Goal: Task Accomplishment & Management: Complete application form

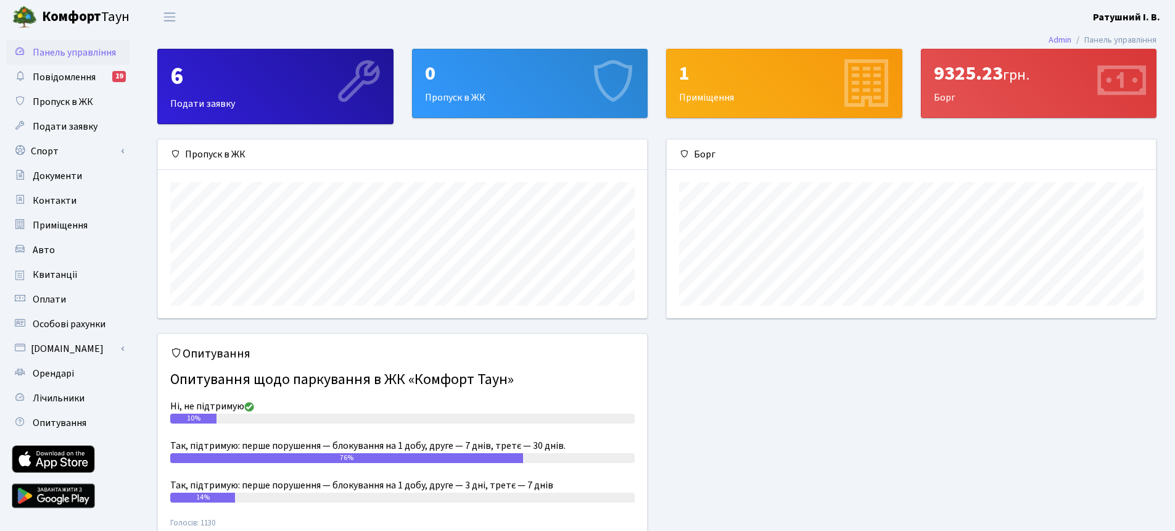
scroll to position [178, 489]
click at [544, 96] on div "0 Пропуск в ЖК" at bounding box center [530, 83] width 235 height 68
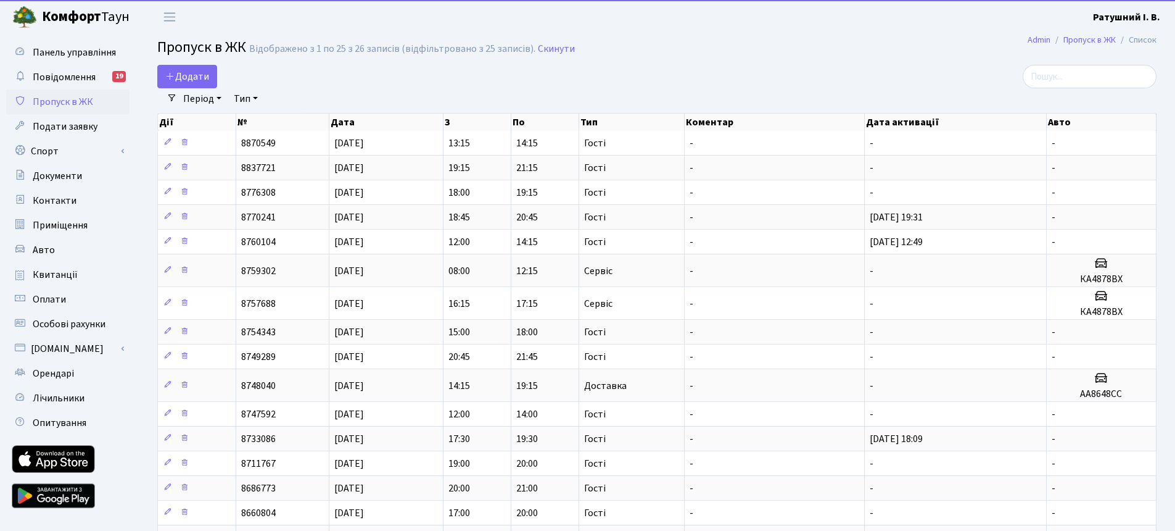
select select "25"
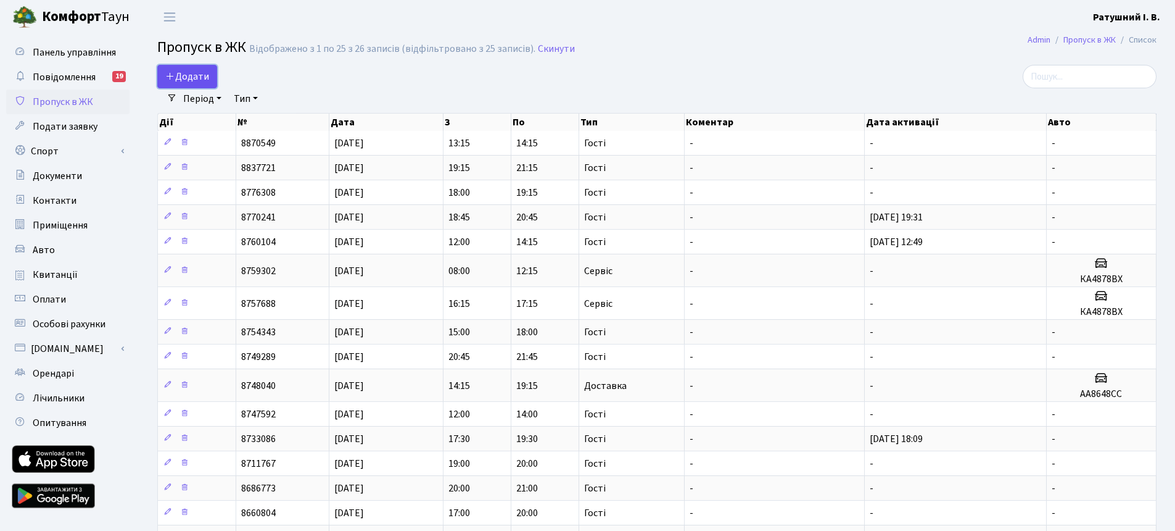
click at [191, 74] on span "Додати" at bounding box center [187, 77] width 44 height 14
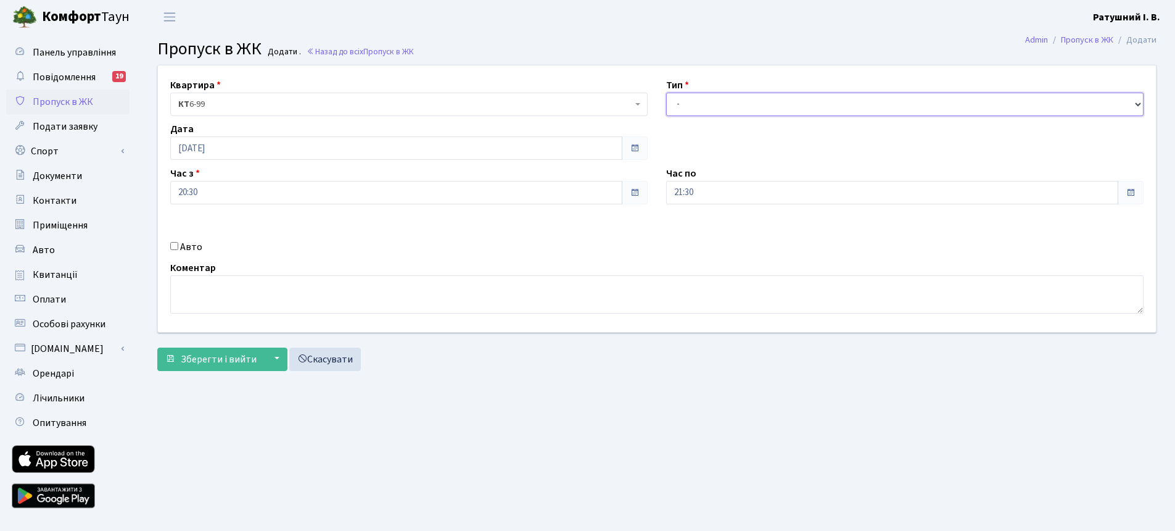
click at [815, 107] on select "- Доставка Таксі Гості Сервіс" at bounding box center [904, 104] width 477 height 23
select select "3"
click at [724, 191] on input "21:30" at bounding box center [892, 192] width 452 height 23
click at [700, 233] on icon at bounding box center [699, 234] width 33 height 33
type input "22:30"
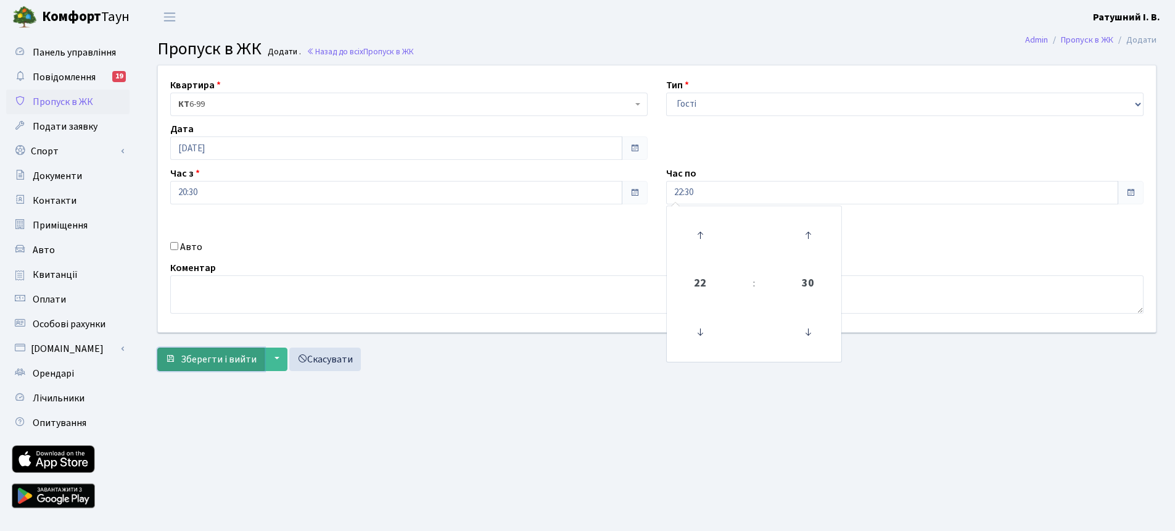
click at [213, 358] on span "Зберегти і вийти" at bounding box center [219, 359] width 76 height 14
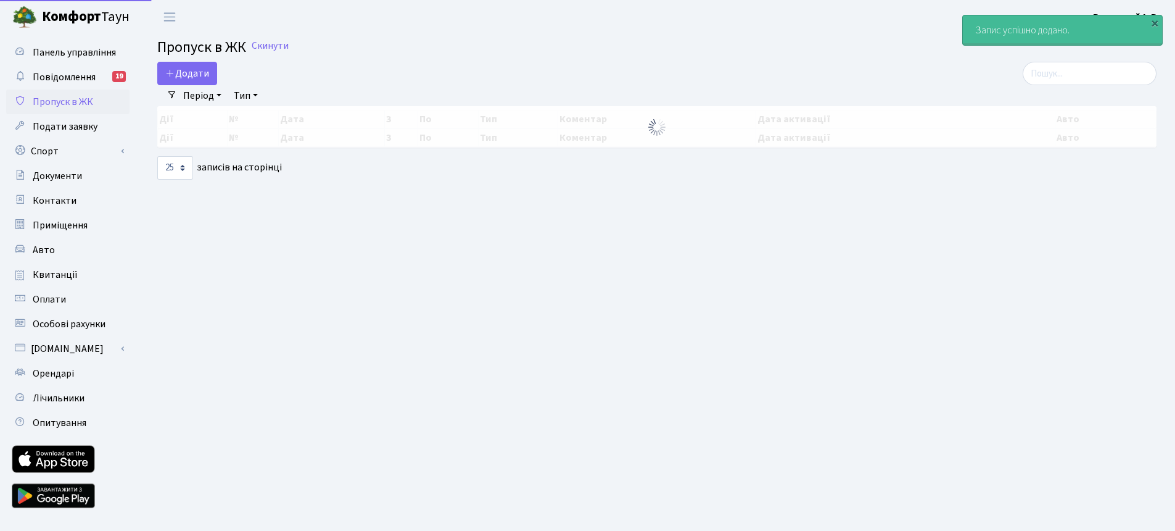
select select "25"
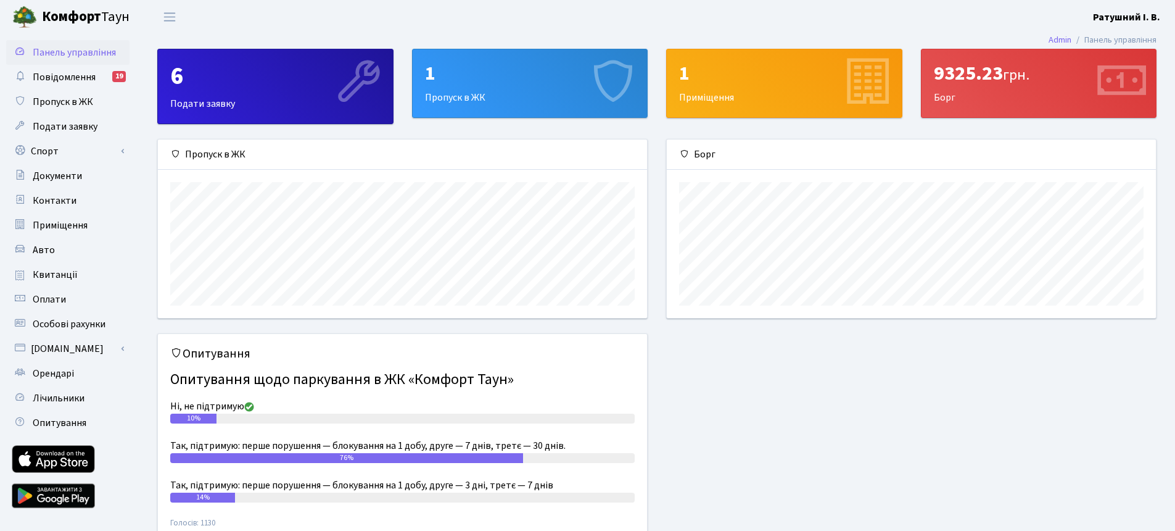
scroll to position [178, 489]
click at [494, 97] on div "1 Пропуск в ЖК" at bounding box center [530, 83] width 235 height 68
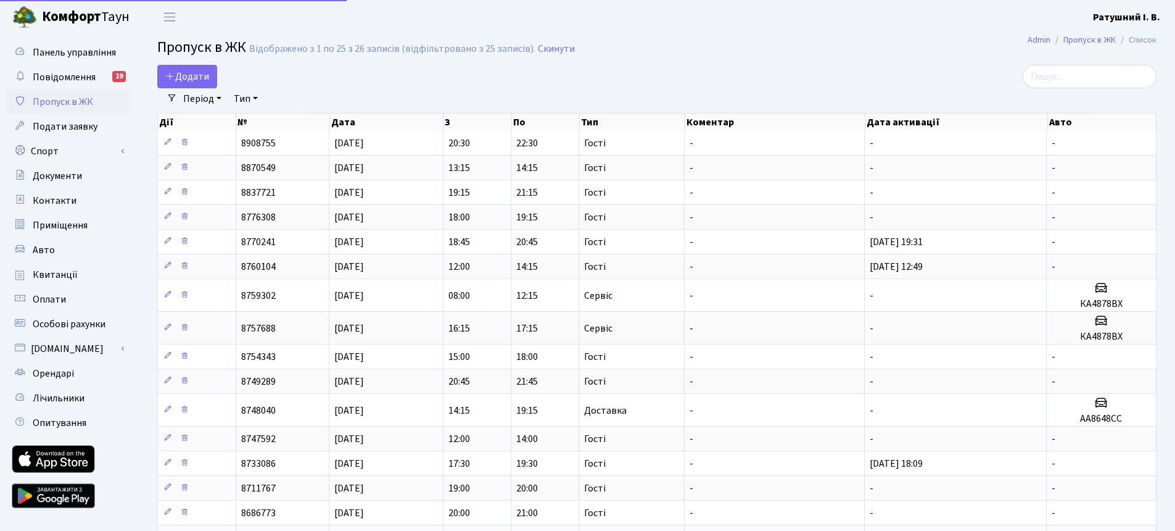
select select "25"
click at [203, 74] on span "Додати" at bounding box center [187, 77] width 44 height 14
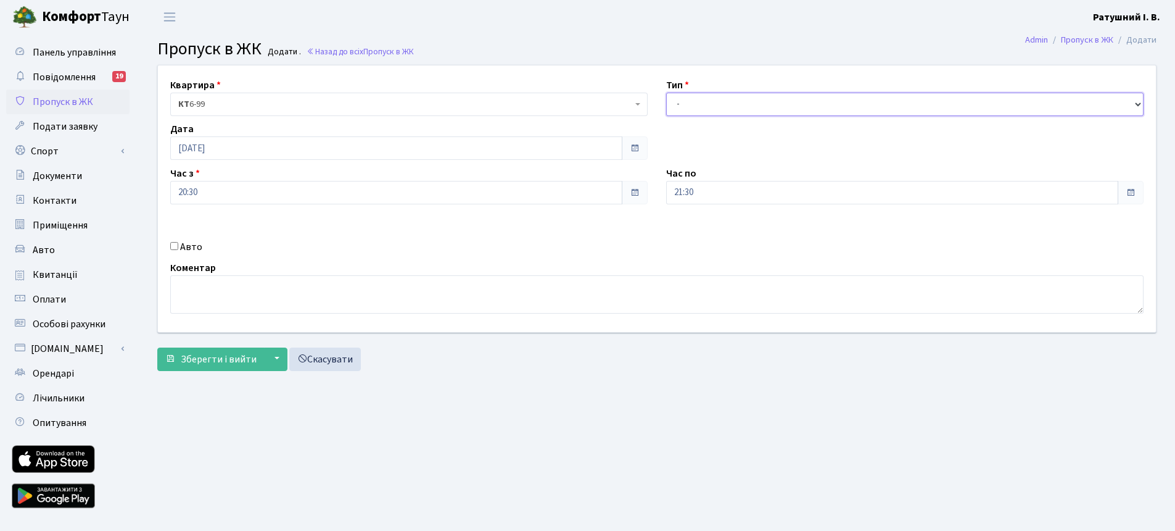
click at [728, 105] on select "- Доставка Таксі Гості Сервіс" at bounding box center [904, 104] width 477 height 23
select select "2"
click at [176, 246] on input "Авто" at bounding box center [174, 246] width 8 height 8
checkbox input "true"
click at [723, 192] on input "21:30" at bounding box center [892, 192] width 452 height 23
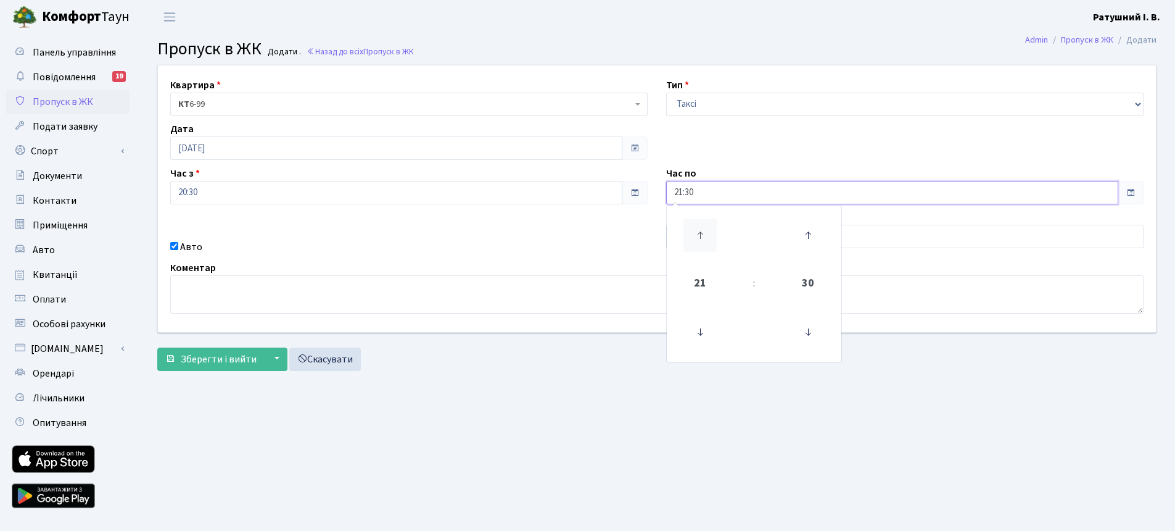
click at [703, 231] on icon at bounding box center [699, 234] width 33 height 33
type input "22:30"
click at [745, 149] on div "Квартира <b>КТ</b>&nbsp;&nbsp;&nbsp;&nbsp;6-99 КТ 6-99 Тип - Доставка Таксі Гос…" at bounding box center [657, 198] width 1017 height 266
click at [745, 234] on input "text" at bounding box center [904, 236] width 477 height 23
type input "R"
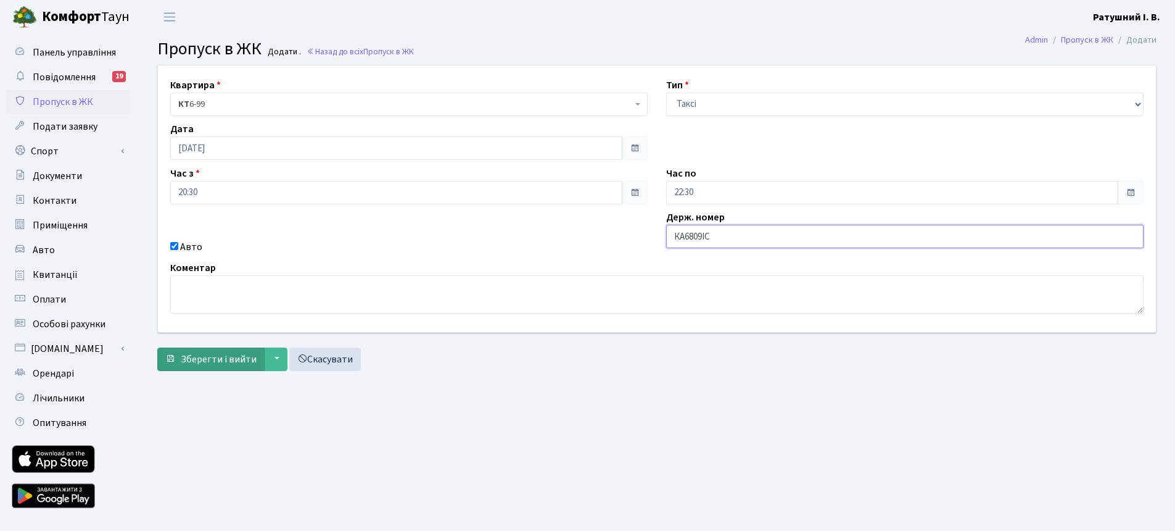
type input "КА6809ІС"
click at [223, 360] on span "Зберегти і вийти" at bounding box center [219, 359] width 76 height 14
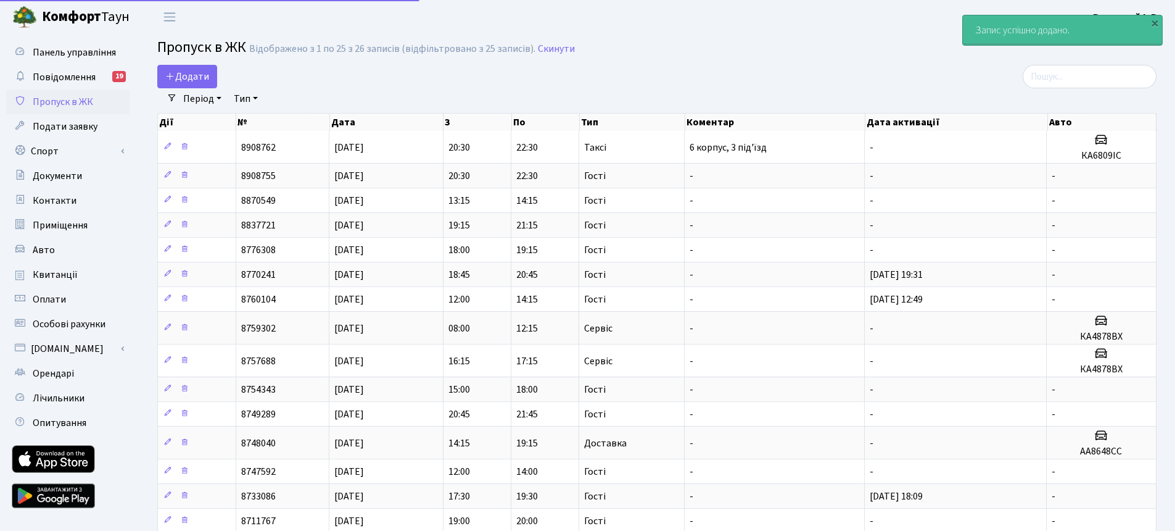
select select "25"
